Goal: Task Accomplishment & Management: Use online tool/utility

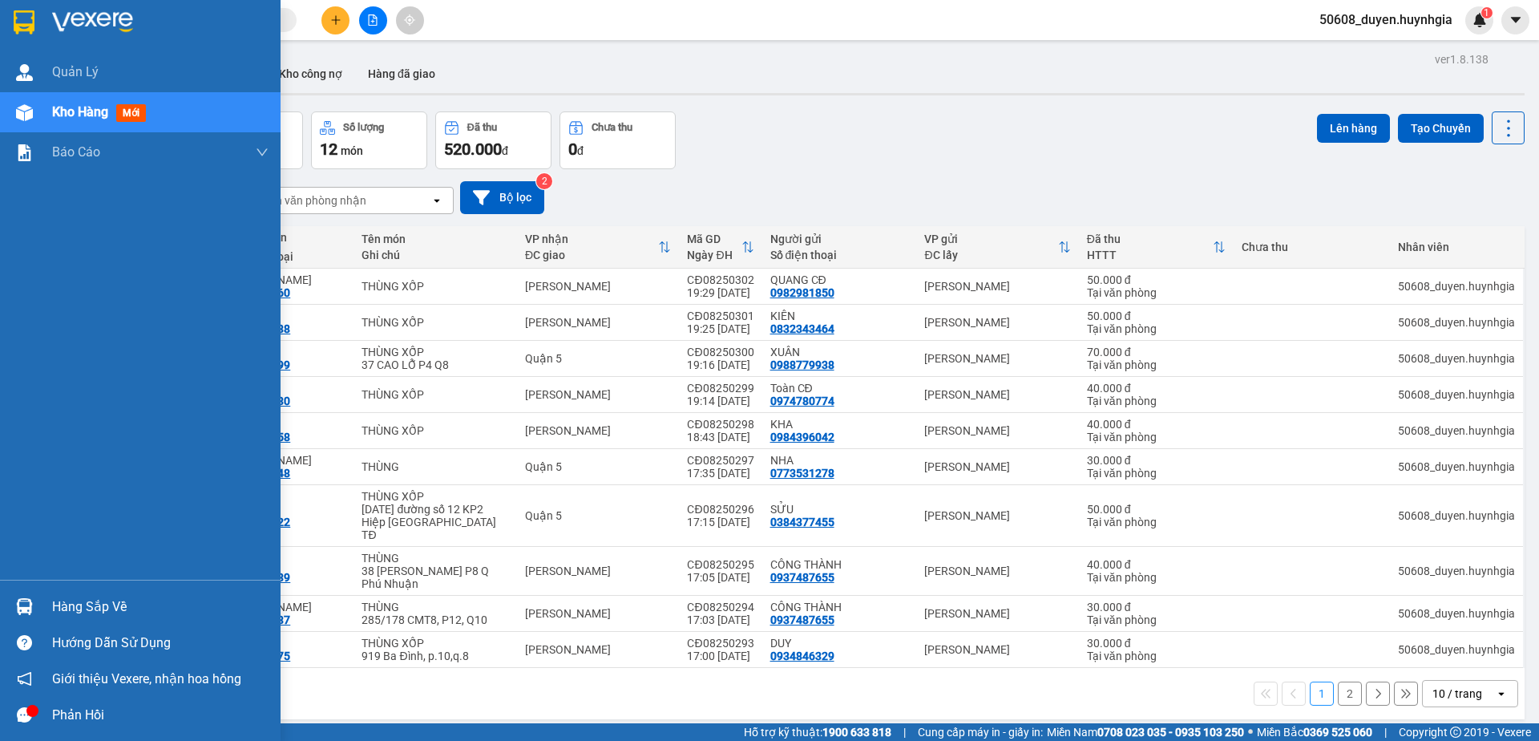
click at [18, 18] on img at bounding box center [24, 22] width 21 height 24
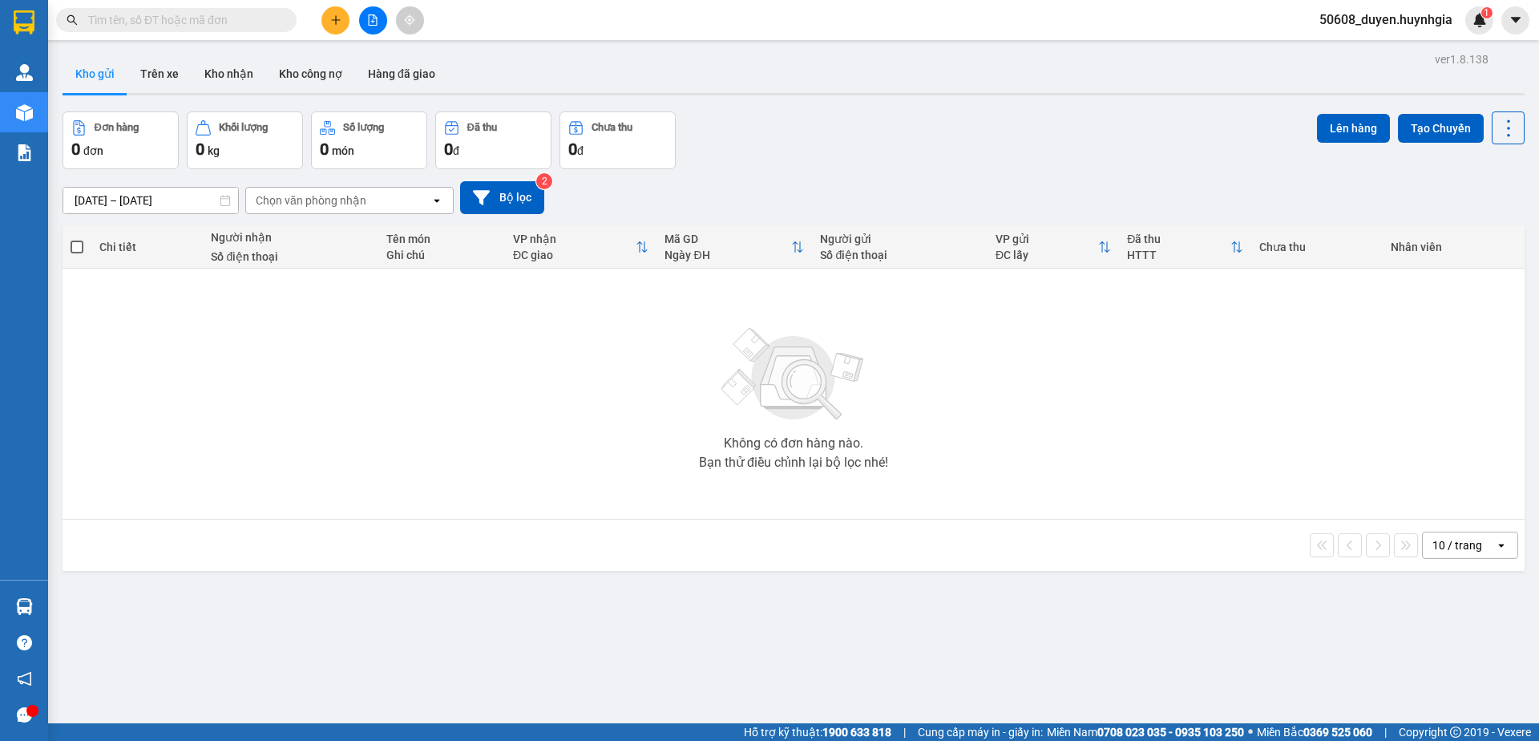
click at [374, 23] on icon "file-add" at bounding box center [372, 19] width 11 height 11
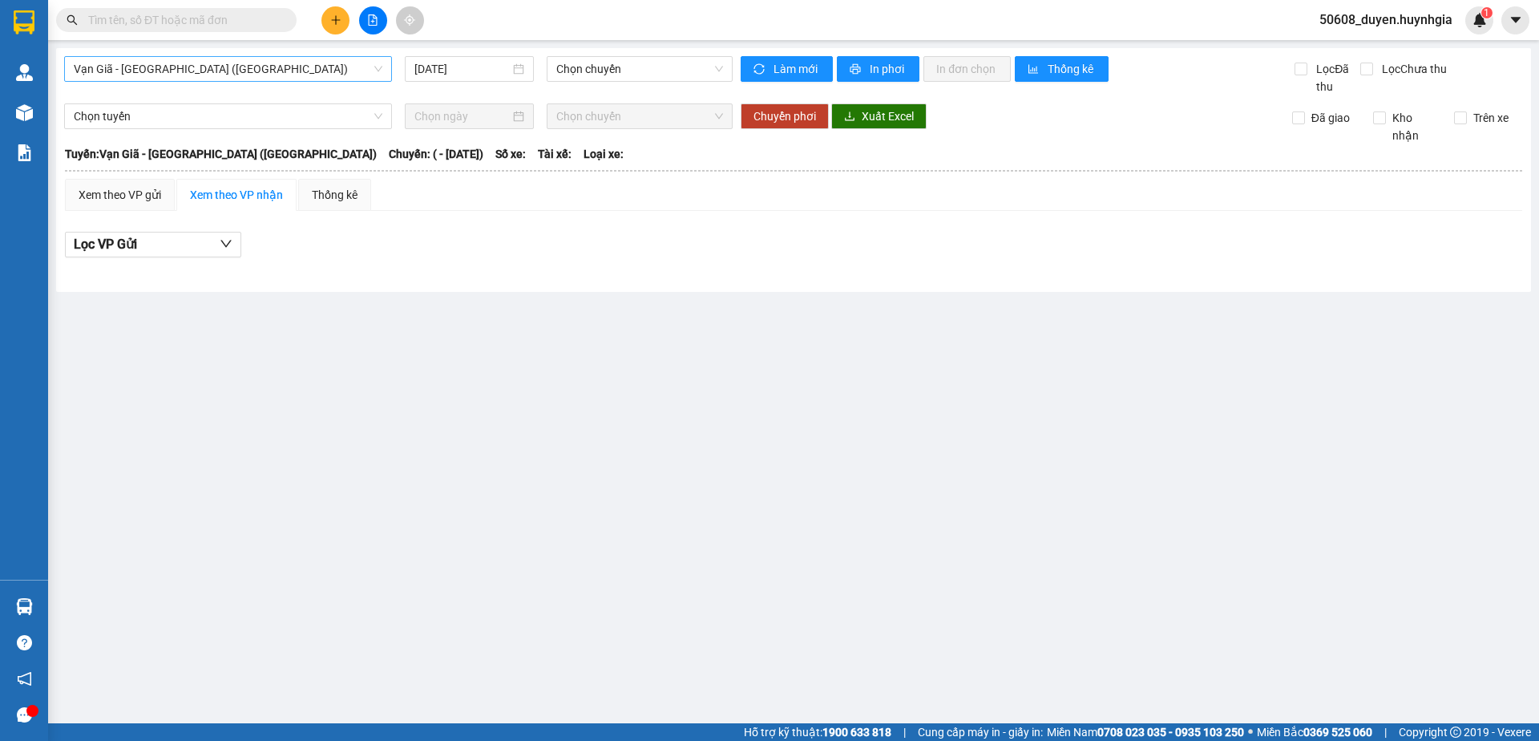
click at [261, 66] on span "Vạn Giã - [GEOGRAPHIC_DATA] ([GEOGRAPHIC_DATA])" at bounding box center [228, 69] width 309 height 24
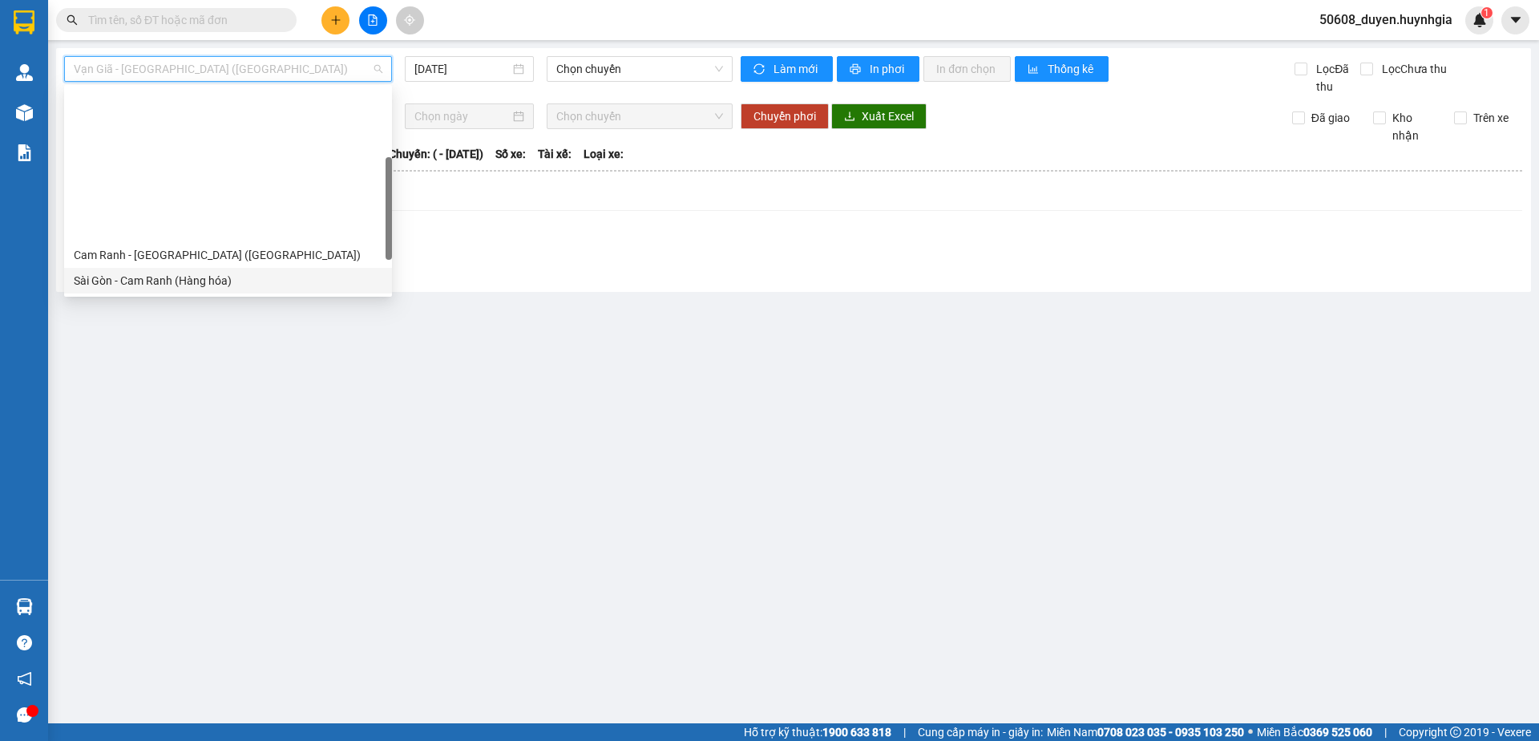
scroll to position [164, 0]
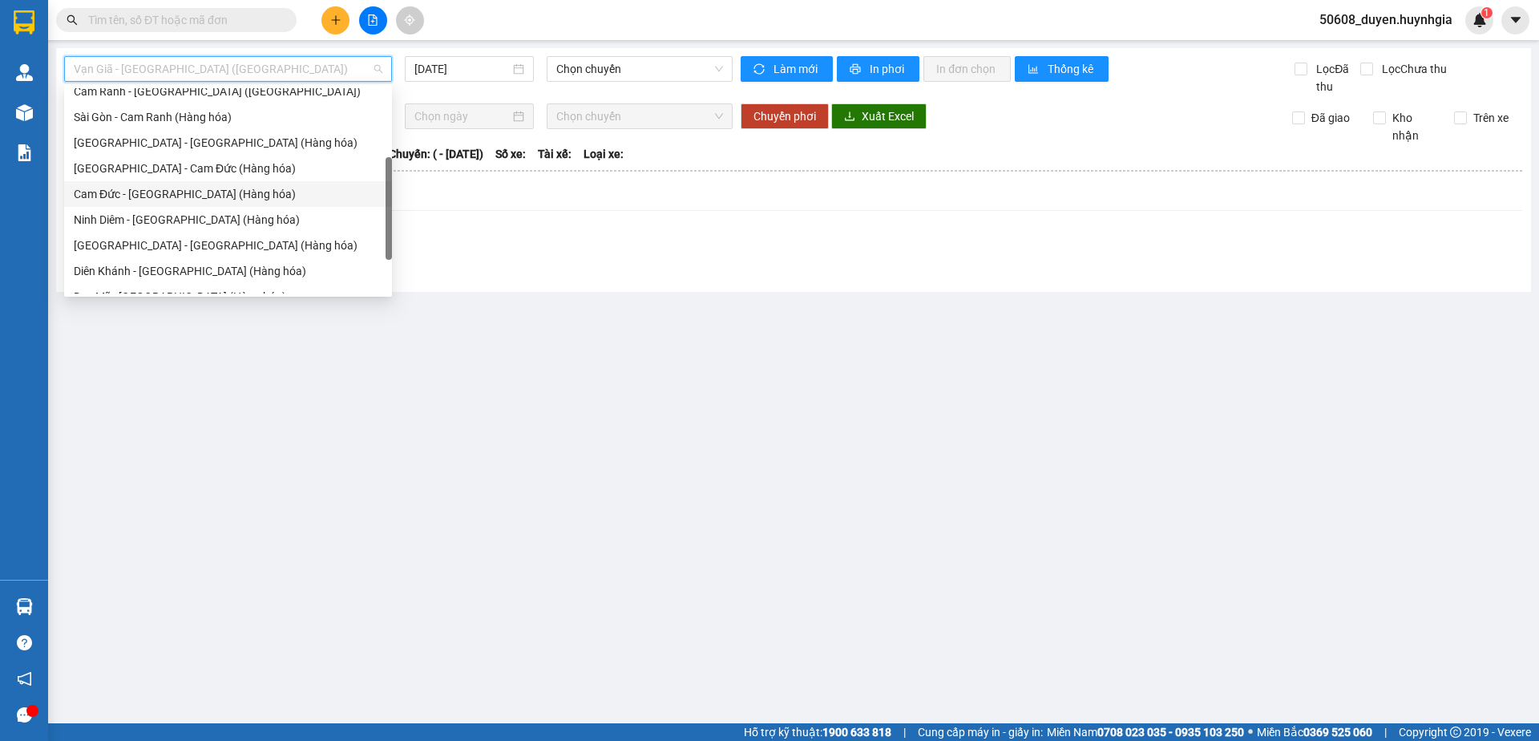
click at [175, 195] on div "Cam Đức - [GEOGRAPHIC_DATA] (Hàng hóa)" at bounding box center [228, 194] width 309 height 18
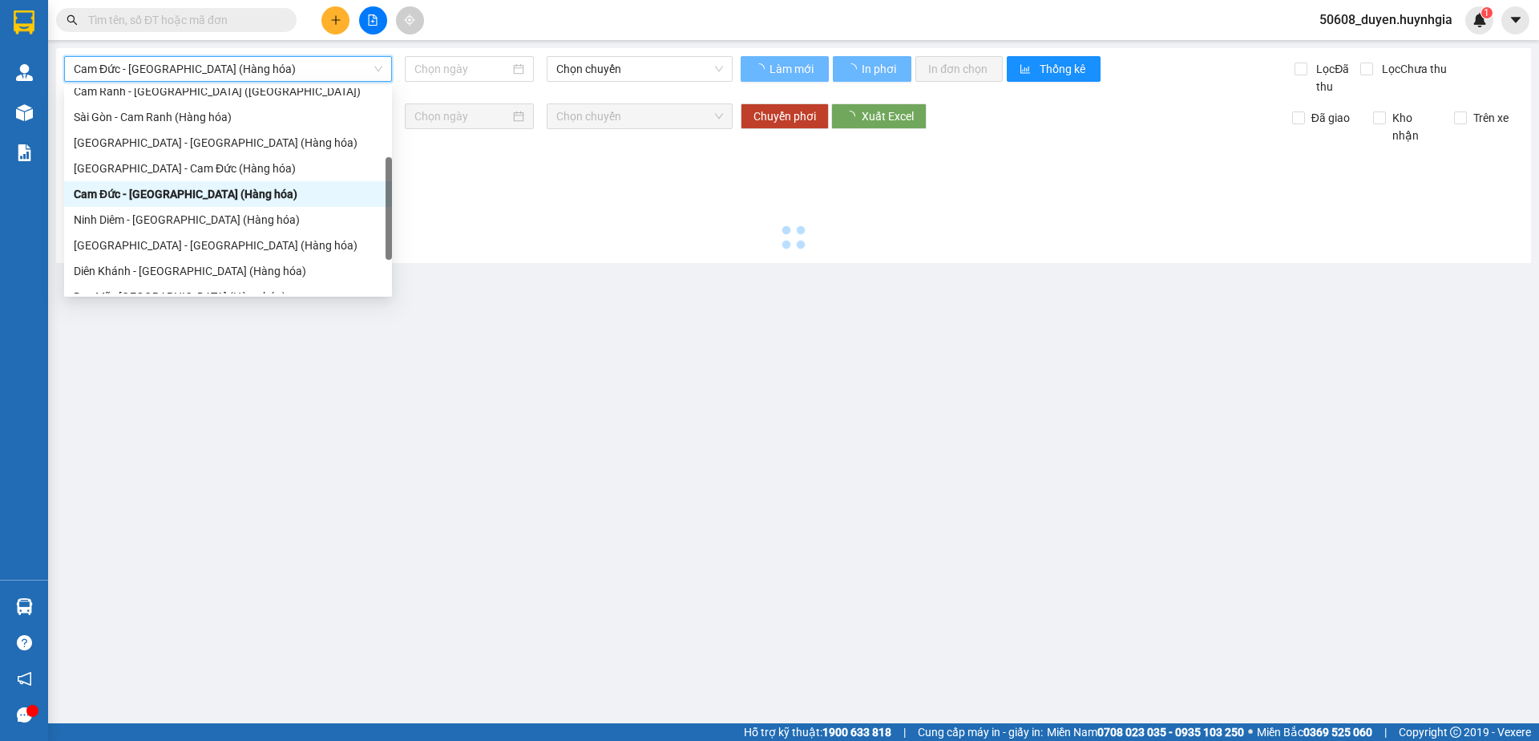
type input "[DATE]"
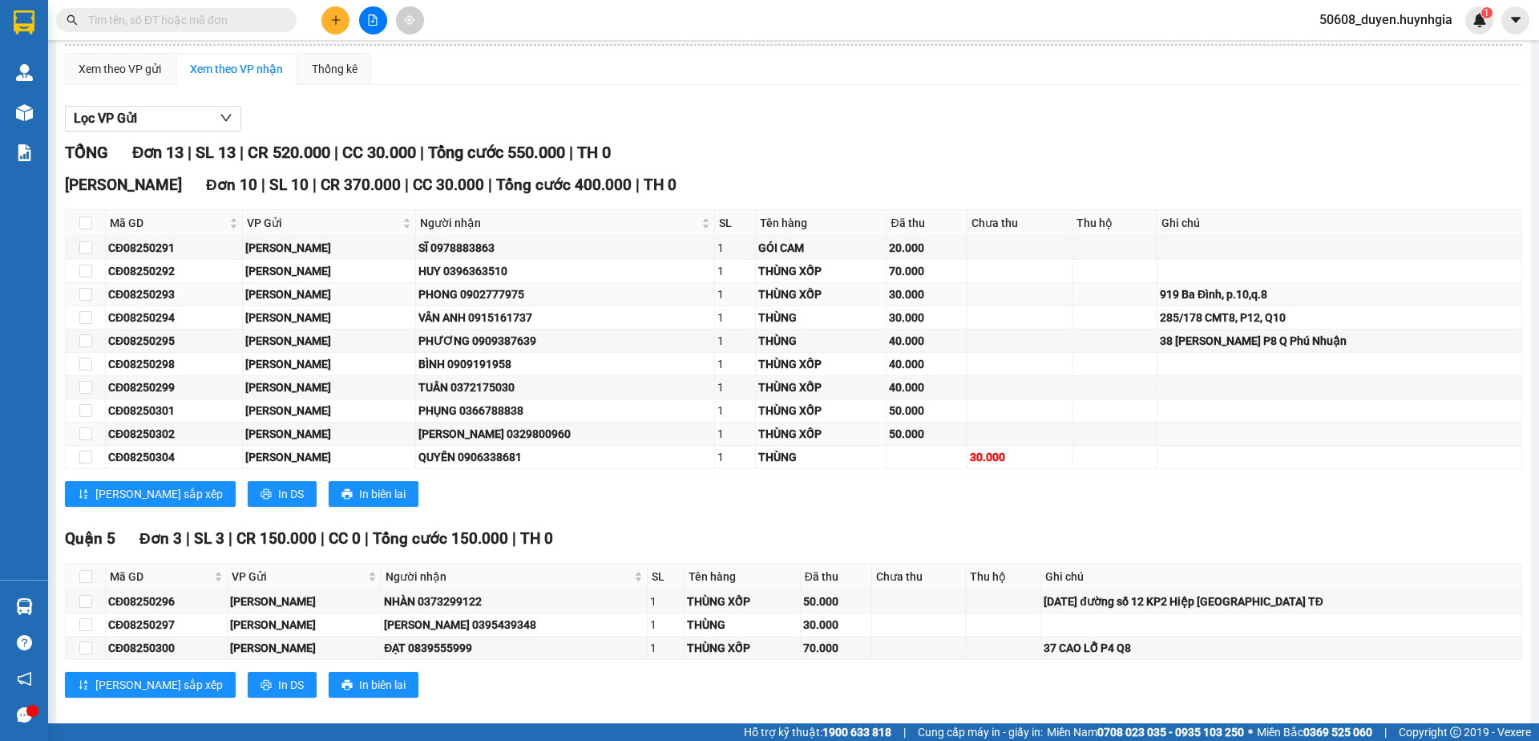
scroll to position [145, 0]
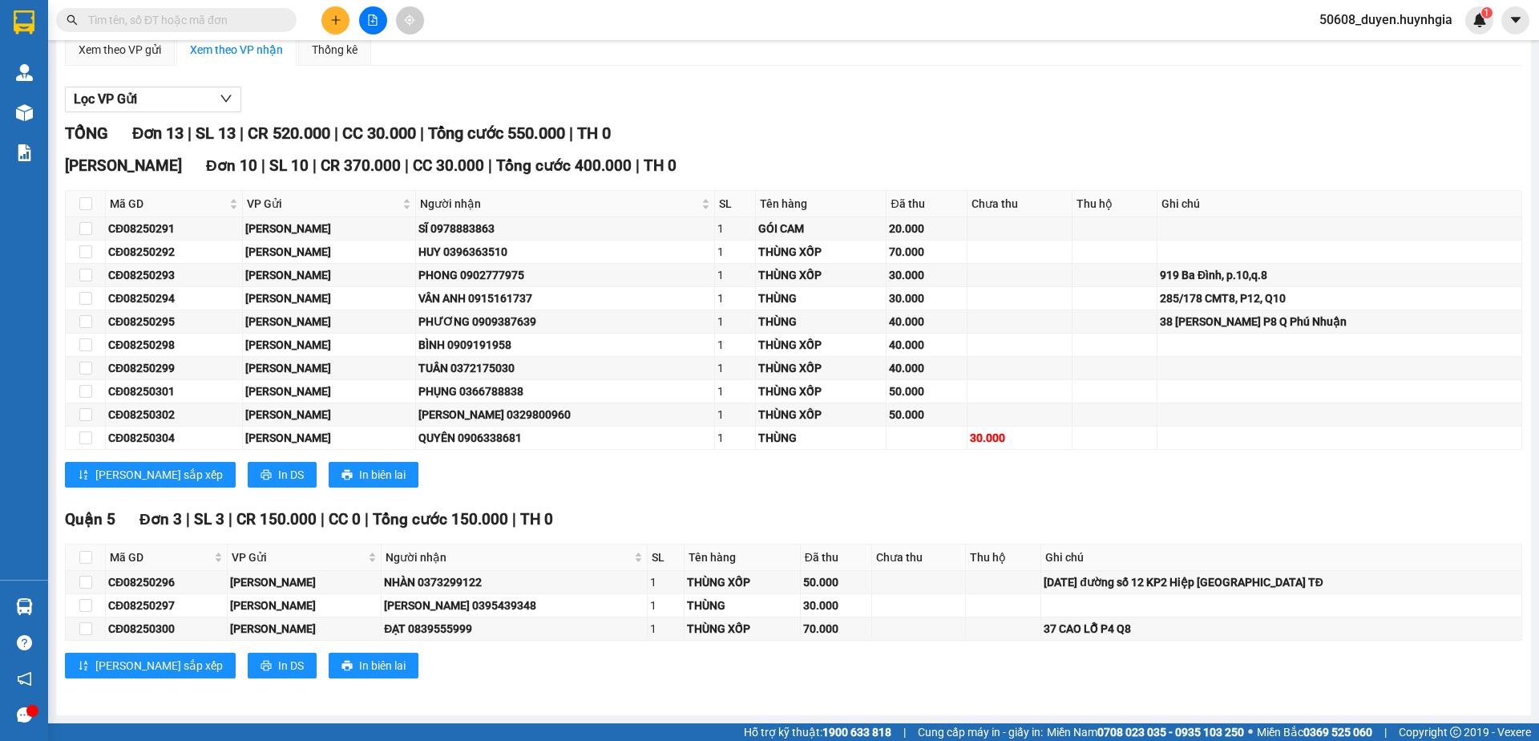
click at [932, 81] on div "Lọc VP Gửi TỔNG Đơn 13 | SL 13 | CR 520.000 | CC 30.000 | Tổng cước 550.000 | …" at bounding box center [793, 389] width 1457 height 620
